Goal: Task Accomplishment & Management: Use online tool/utility

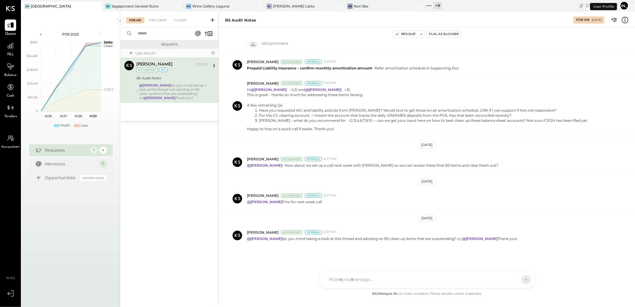
scroll to position [283, 0]
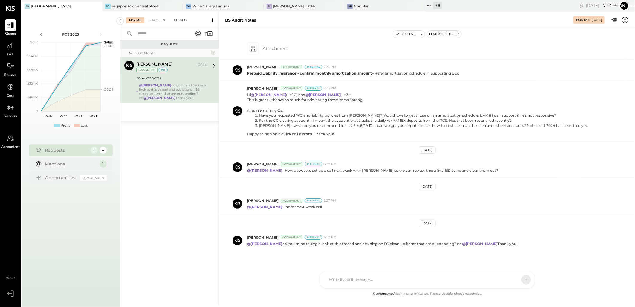
click at [178, 21] on div "Closed" at bounding box center [180, 20] width 19 height 6
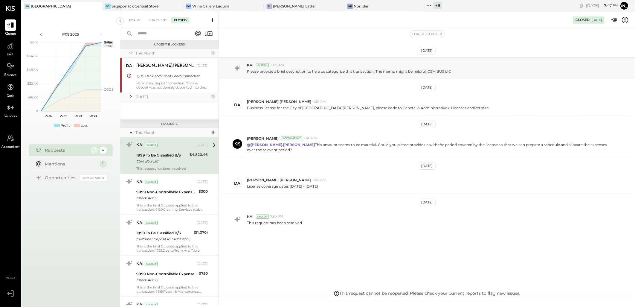
click at [153, 33] on input "text" at bounding box center [161, 34] width 54 height 10
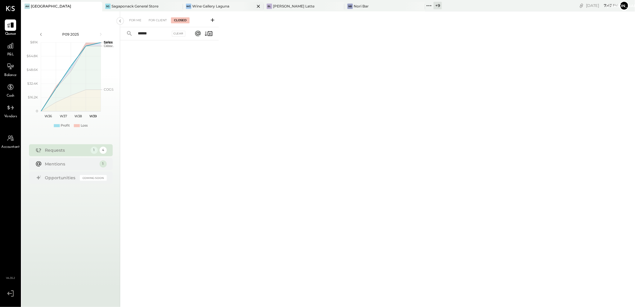
type input "******"
drag, startPoint x: 154, startPoint y: 33, endPoint x: 126, endPoint y: 35, distance: 28.5
click at [126, 35] on div "****** Clear" at bounding box center [157, 33] width 74 height 13
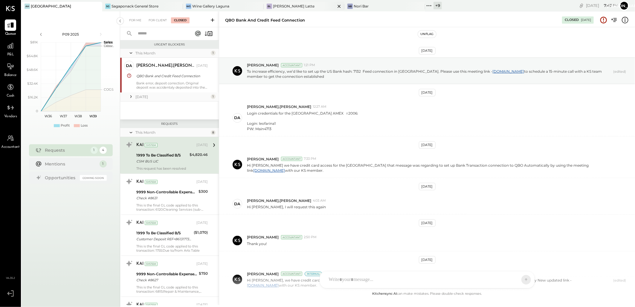
scroll to position [84, 0]
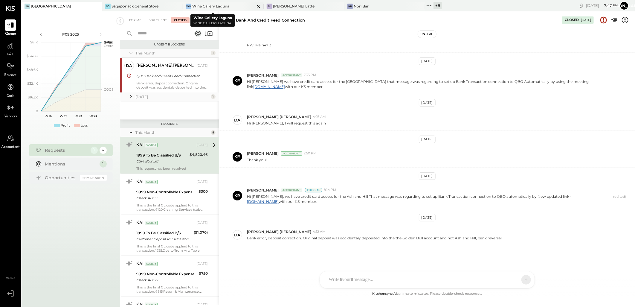
click at [257, 7] on icon at bounding box center [258, 6] width 3 height 3
click at [159, 33] on input "text" at bounding box center [161, 34] width 54 height 10
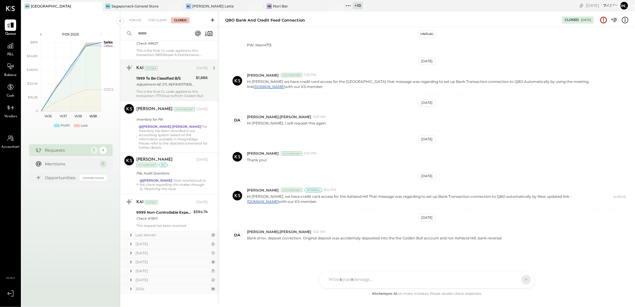
scroll to position [238, 0]
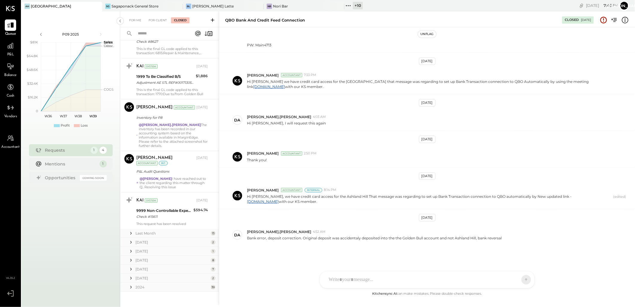
click at [133, 266] on icon at bounding box center [131, 269] width 6 height 6
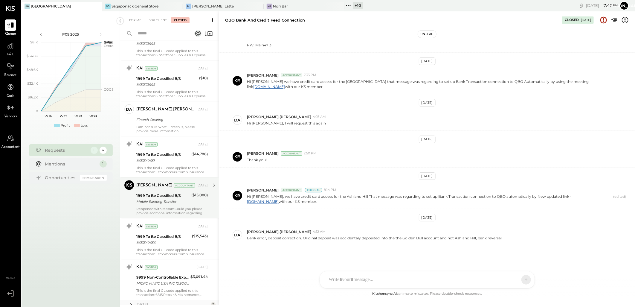
scroll to position [519, 0]
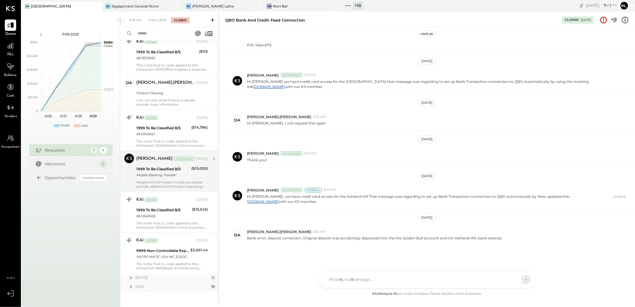
click at [164, 173] on div "Mobile Banking Transfer" at bounding box center [162, 175] width 53 height 6
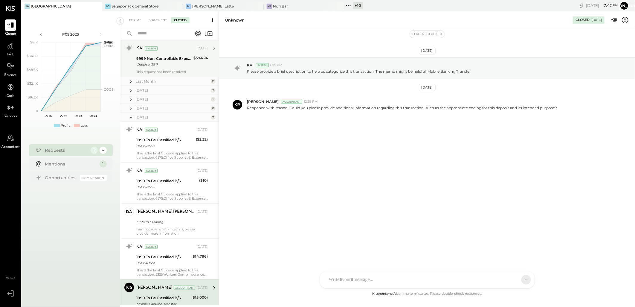
scroll to position [386, 0]
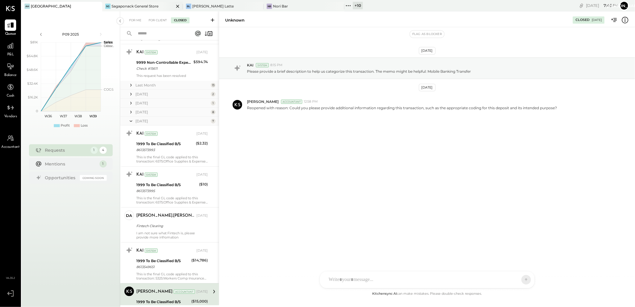
click at [130, 4] on div "Sagaponack General Store" at bounding box center [135, 6] width 47 height 5
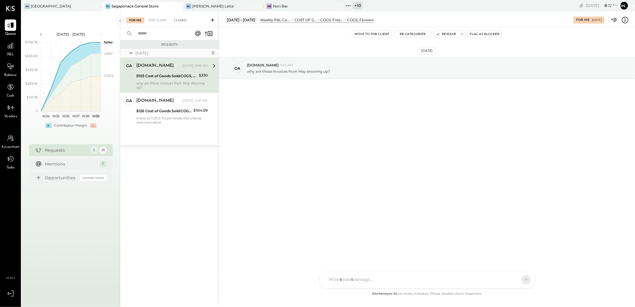
click at [179, 20] on div "Closed" at bounding box center [180, 20] width 19 height 6
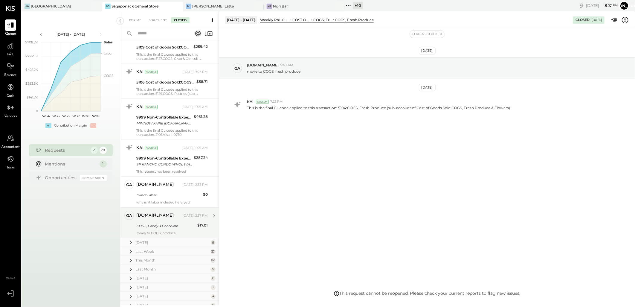
scroll to position [521, 0]
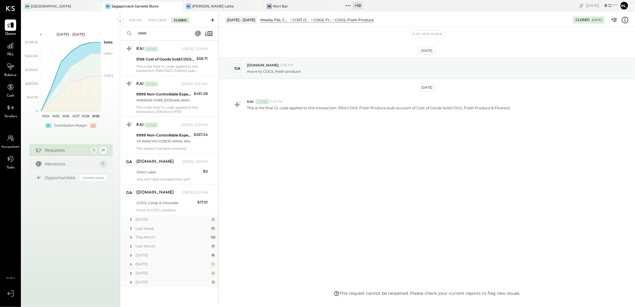
click at [134, 273] on div "[DATE] 4" at bounding box center [169, 273] width 99 height 9
click at [131, 273] on icon at bounding box center [130, 273] width 1 height 3
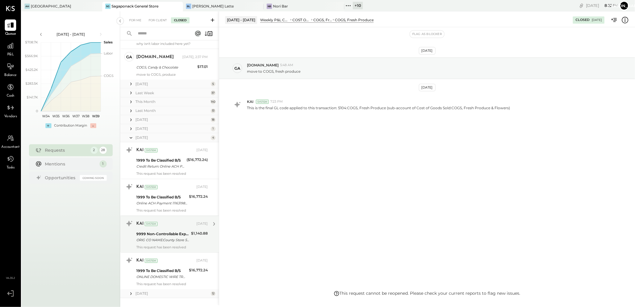
scroll to position [668, 0]
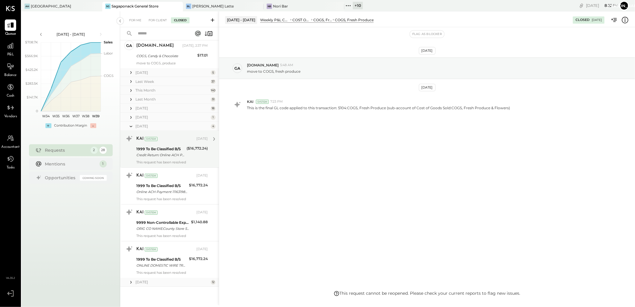
drag, startPoint x: 133, startPoint y: 281, endPoint x: 171, endPoint y: 158, distance: 129.7
click at [133, 281] on icon at bounding box center [131, 282] width 6 height 6
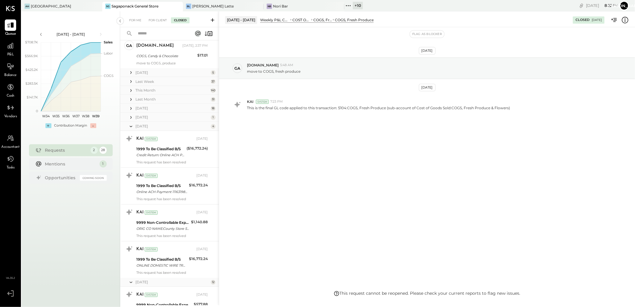
click at [132, 109] on icon at bounding box center [131, 109] width 6 height 6
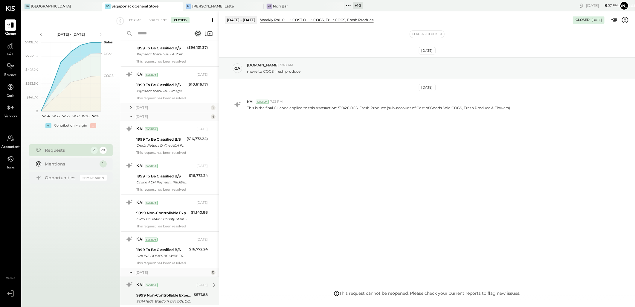
scroll to position [1286, 0]
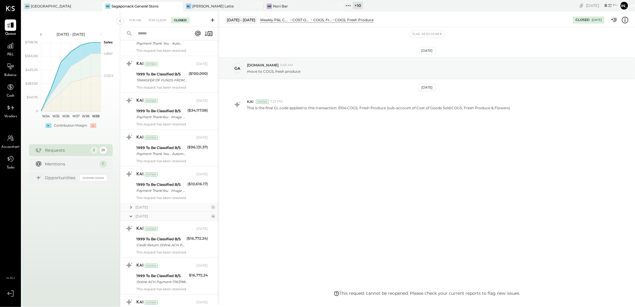
click at [159, 34] on input "text" at bounding box center [161, 34] width 54 height 10
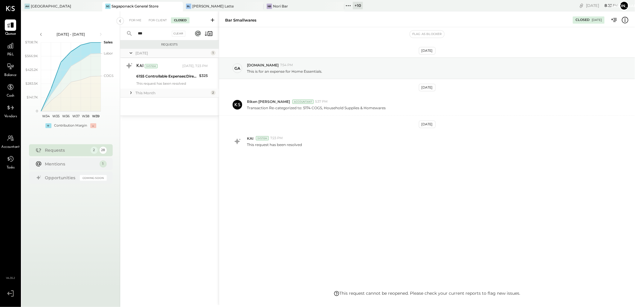
click at [159, 34] on input "***" at bounding box center [152, 34] width 36 height 10
click at [159, 33] on input "***" at bounding box center [152, 34] width 36 height 10
type input "****"
click at [132, 210] on div "Requests [DATE] 1 KAI System [DATE], 7:23 PM 5127 Cost of Goods Sold:COGS, Hous…" at bounding box center [169, 164] width 99 height 249
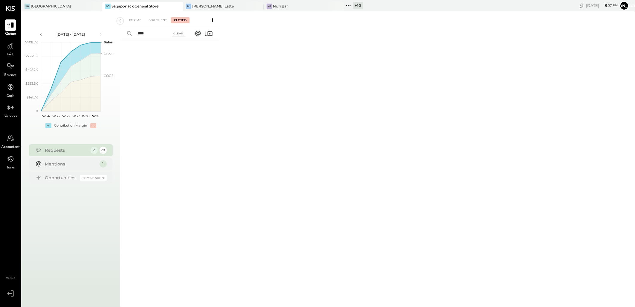
drag, startPoint x: 138, startPoint y: 31, endPoint x: 122, endPoint y: 32, distance: 16.2
click at [122, 32] on div "**** Clear" at bounding box center [157, 33] width 74 height 13
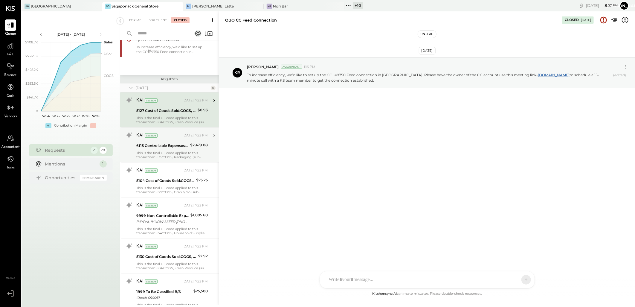
scroll to position [133, 0]
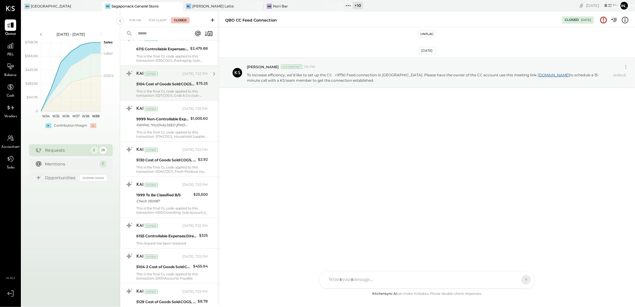
drag, startPoint x: 219, startPoint y: 109, endPoint x: 213, endPoint y: 85, distance: 25.4
click at [219, 117] on div at bounding box center [219, 304] width 1 height 587
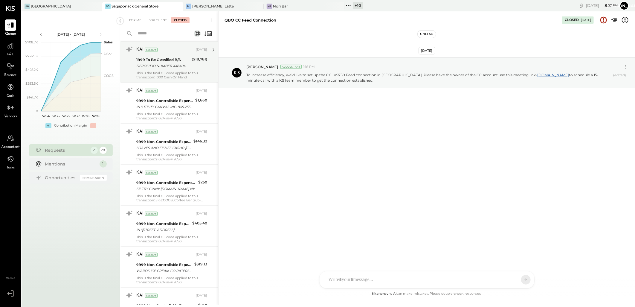
scroll to position [863, 0]
